Goal: Find contact information: Find contact information

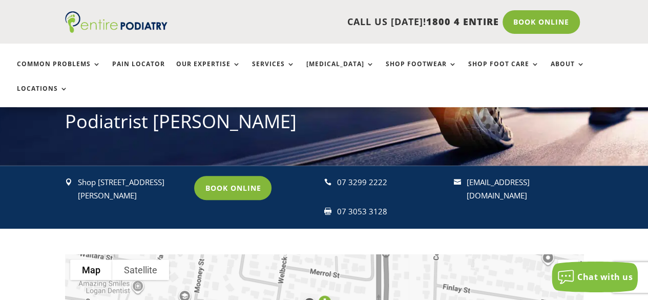
scroll to position [166, 0]
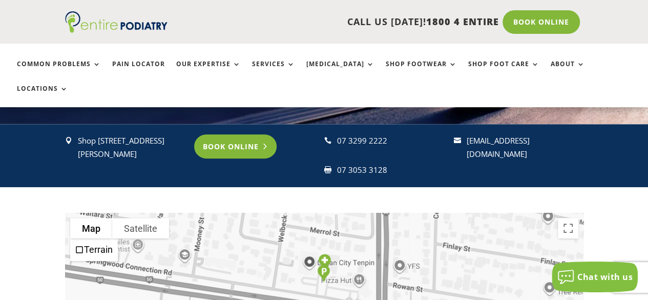
click at [241, 134] on link "Book Online" at bounding box center [235, 146] width 82 height 24
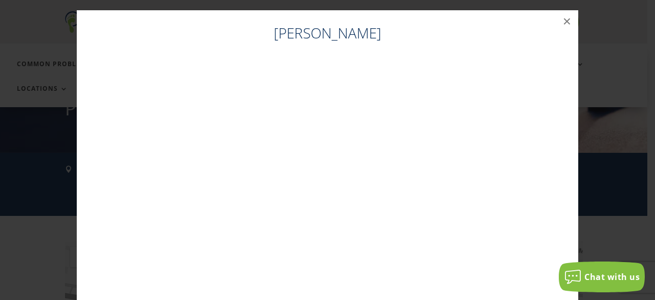
scroll to position [20, 0]
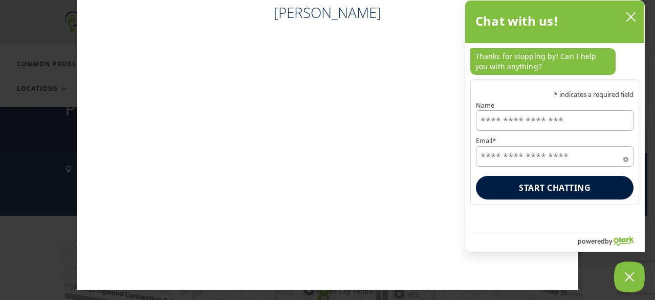
click at [629, 20] on icon "close chatbox" at bounding box center [631, 17] width 10 height 10
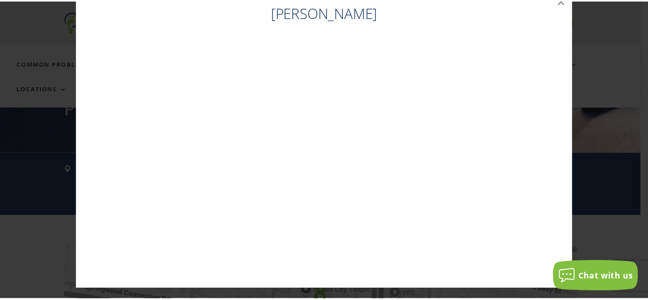
scroll to position [0, 0]
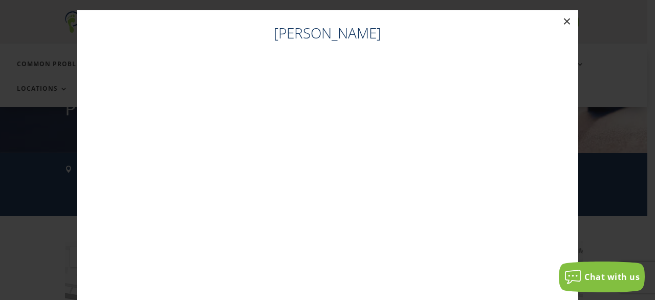
click at [564, 23] on button "×" at bounding box center [567, 21] width 23 height 23
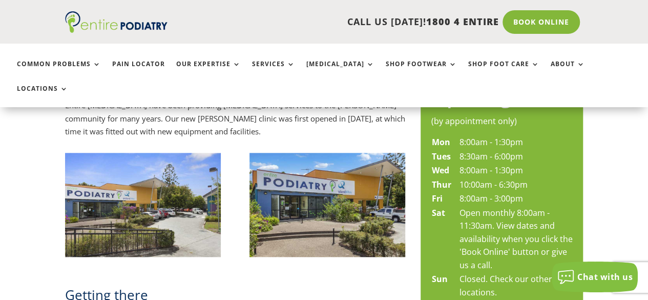
scroll to position [551, 0]
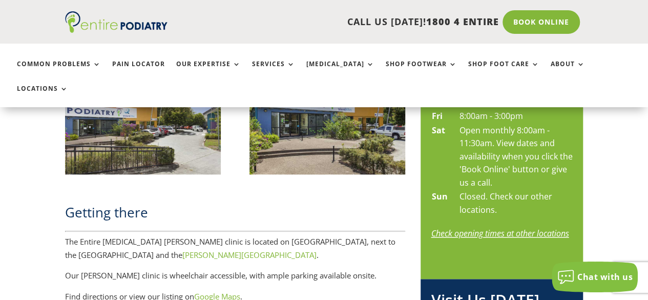
click at [525, 227] on link "Check opening times at other locations" at bounding box center [500, 232] width 138 height 11
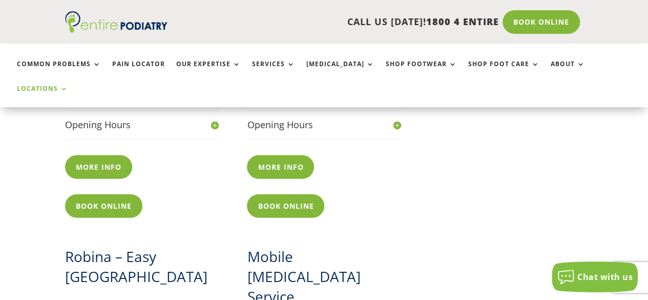
scroll to position [990, 0]
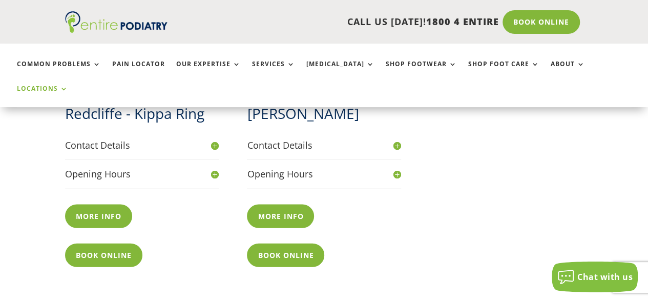
click at [396, 139] on h4 "Contact Details" at bounding box center [324, 145] width 154 height 13
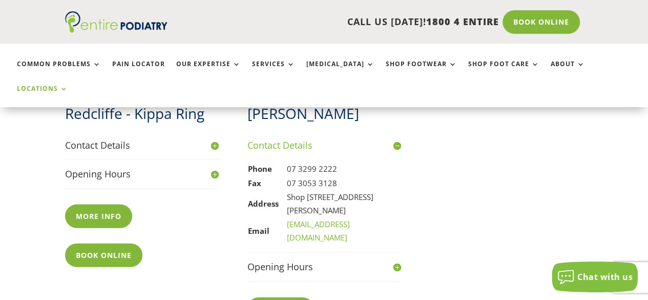
click at [396, 139] on h4 "Contact Details" at bounding box center [324, 145] width 154 height 13
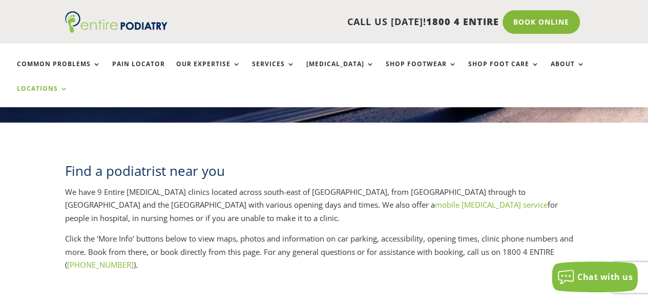
scroll to position [136, 0]
